Goal: Transaction & Acquisition: Purchase product/service

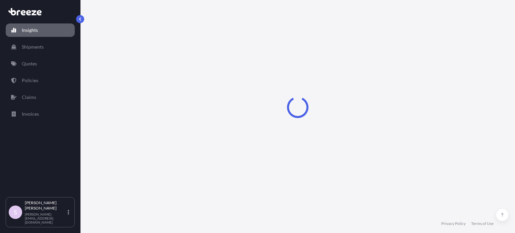
select select "2025"
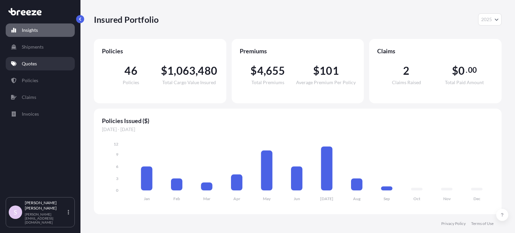
click at [37, 64] on link "Quotes" at bounding box center [40, 63] width 69 height 13
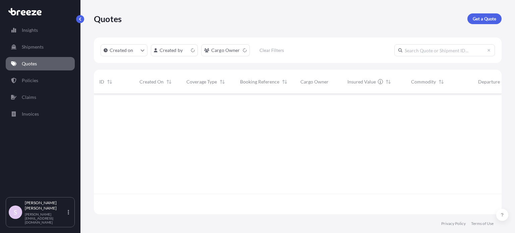
scroll to position [119, 403]
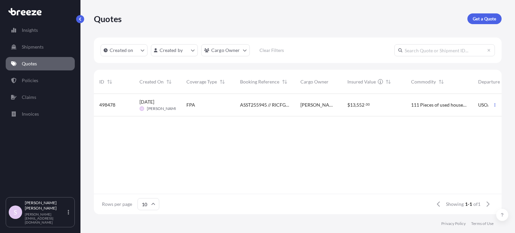
click at [436, 54] on input "text" at bounding box center [445, 50] width 101 height 12
paste input "ASST255945"
type input "ASST255945"
click at [243, 104] on span "ASST255945 // RICFGM392800" at bounding box center [265, 105] width 50 height 7
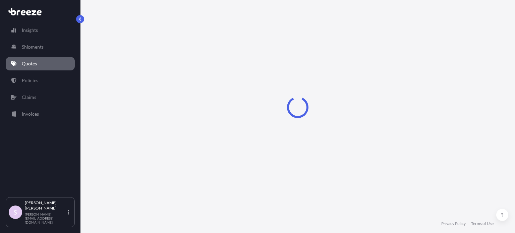
select select "Sea"
select select "2"
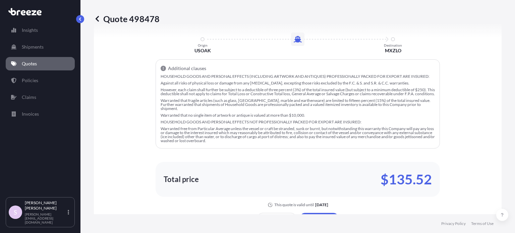
scroll to position [527, 0]
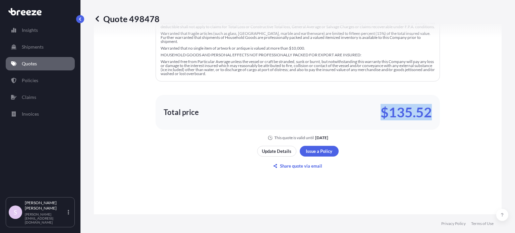
drag, startPoint x: 378, startPoint y: 111, endPoint x: 441, endPoint y: 111, distance: 63.1
click at [441, 111] on div "Here's your insurance offer FPA Commodity Category Household Goods and Personal…" at bounding box center [297, 20] width 389 height 242
click at [239, 113] on div "Total price $135.52" at bounding box center [298, 112] width 268 height 11
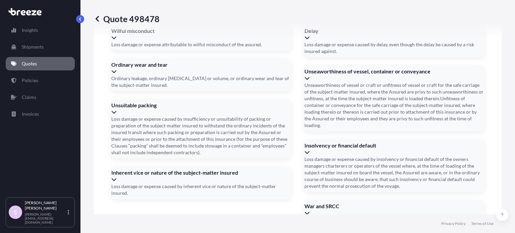
scroll to position [1049, 0]
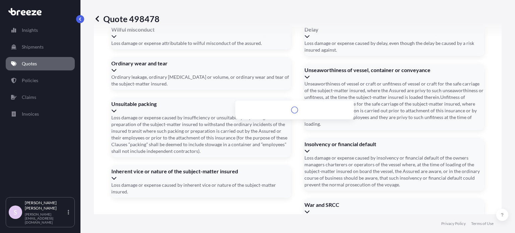
paste input "[STREET_ADDRESS][US_STATE]"
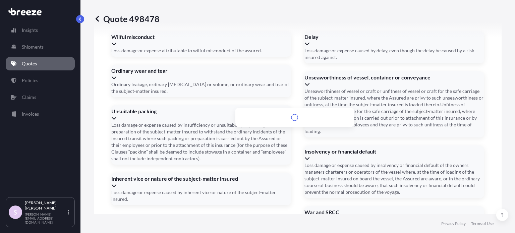
scroll to position [1056, 0]
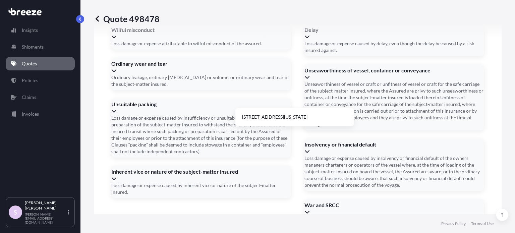
click at [266, 117] on li "[STREET_ADDRESS][US_STATE]" at bounding box center [294, 117] width 113 height 13
type input "[STREET_ADDRESS]"
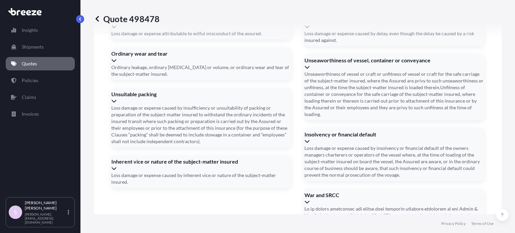
scroll to position [1064, 0]
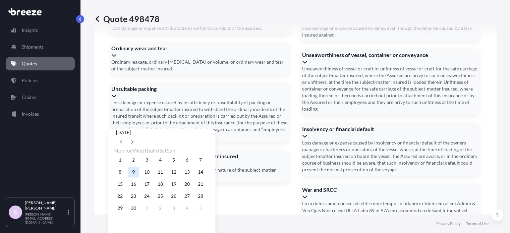
click at [171, 175] on div "8 9 10 11 12 13 14" at bounding box center [161, 172] width 97 height 12
click at [166, 177] on button "11" at bounding box center [160, 172] width 11 height 11
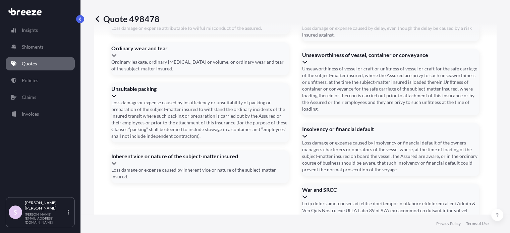
type input "[DATE]"
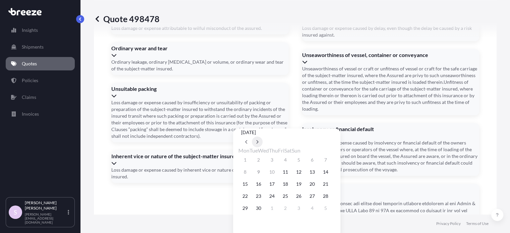
click at [263, 139] on button at bounding box center [257, 142] width 11 height 11
click at [275, 214] on button "29" at bounding box center [272, 208] width 11 height 11
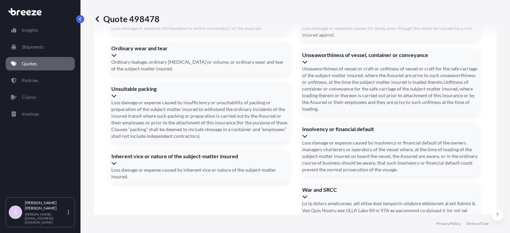
type input "[DATE]"
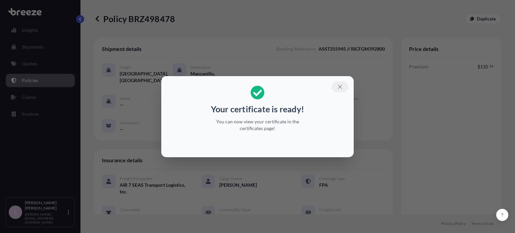
click at [341, 90] on button "button" at bounding box center [340, 87] width 17 height 11
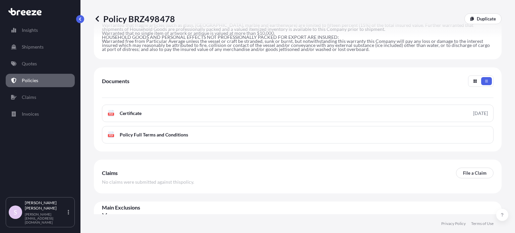
scroll to position [287, 0]
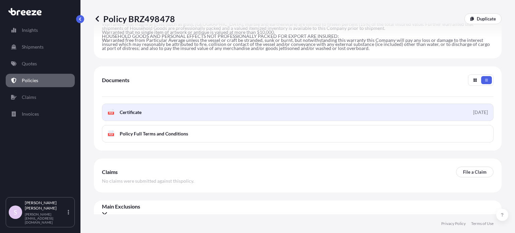
click at [259, 104] on link "PDF Certificate [DATE]" at bounding box center [298, 112] width 392 height 17
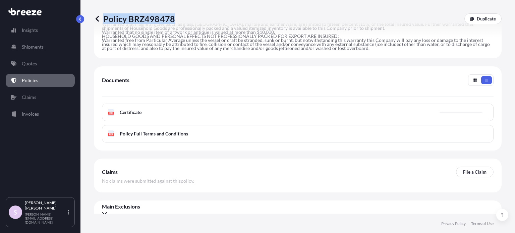
drag, startPoint x: 105, startPoint y: 20, endPoint x: 173, endPoint y: 20, distance: 68.1
click at [173, 20] on p "Policy BRZ498478" at bounding box center [134, 18] width 81 height 11
copy p "Policy BRZ498478"
click at [401, 150] on div "Shipment details Booking Reference : ASST255945 // RICFGM392800 Origin [GEOGRAP…" at bounding box center [298, 156] width 408 height 810
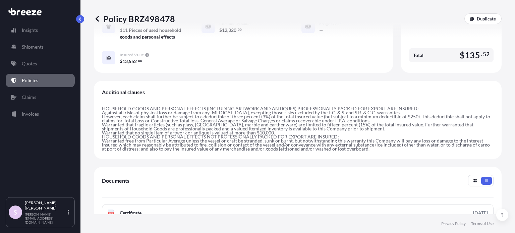
scroll to position [119, 0]
